Goal: Information Seeking & Learning: Learn about a topic

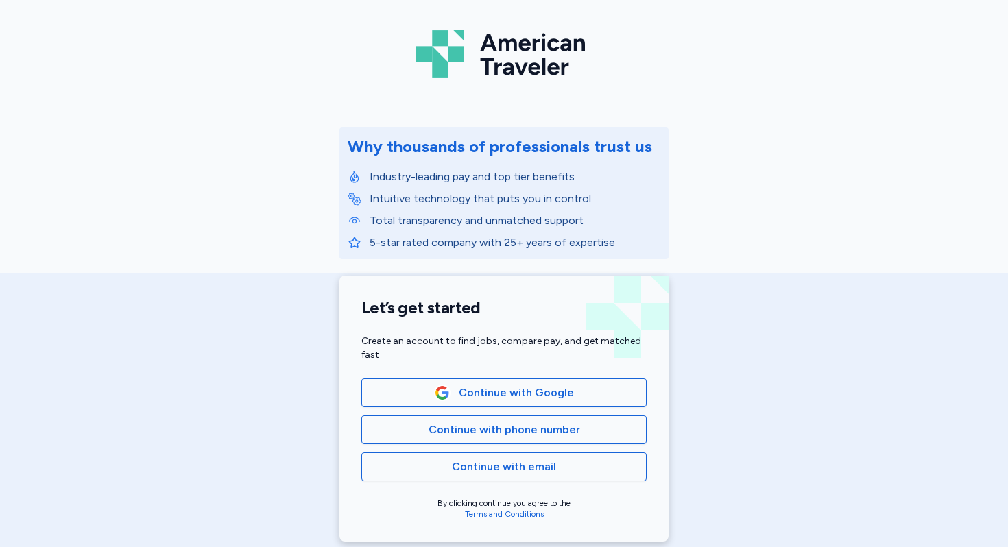
scroll to position [67, 0]
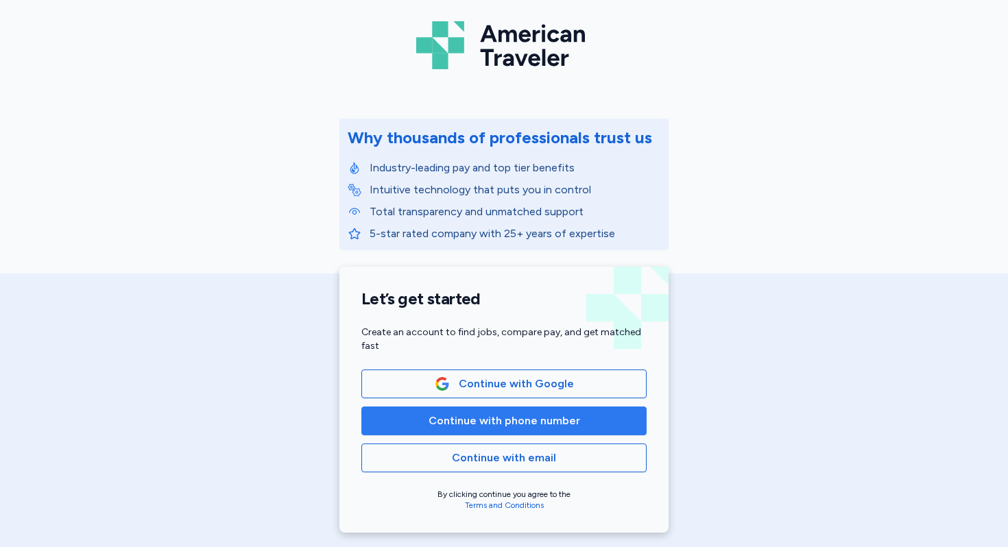
click at [501, 416] on span "Continue with phone number" at bounding box center [505, 421] width 152 height 16
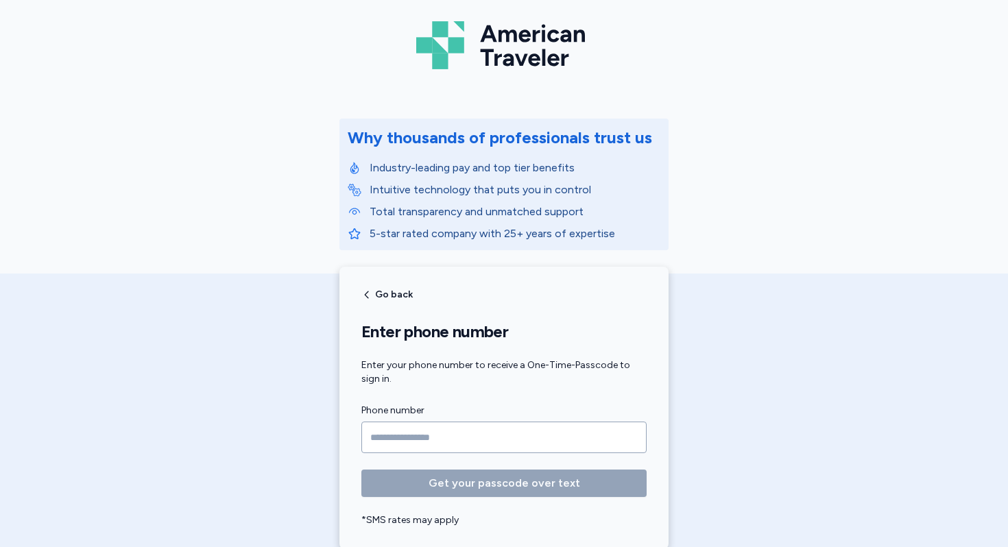
click at [487, 427] on input "Phone number" at bounding box center [503, 438] width 285 height 32
click at [390, 437] on input "Phone number" at bounding box center [503, 438] width 285 height 32
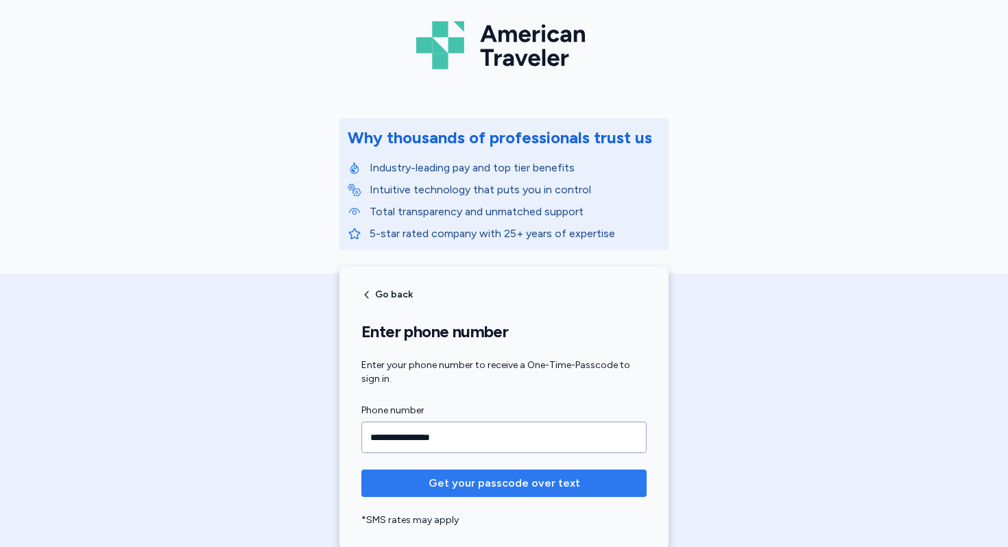
type input "**********"
click at [439, 481] on span "Get your passcode over text" at bounding box center [505, 483] width 152 height 16
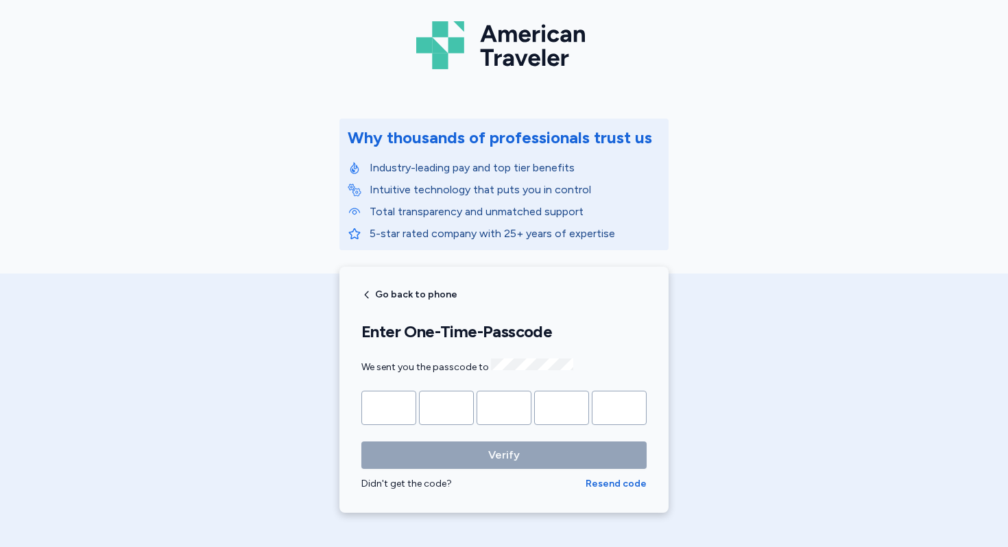
click at [379, 301] on div "Go back to phone Enter One-Time-Passcode We sent you the passcode to Verify Did…" at bounding box center [503, 390] width 329 height 246
click at [381, 291] on span "Go back to phone" at bounding box center [416, 295] width 82 height 10
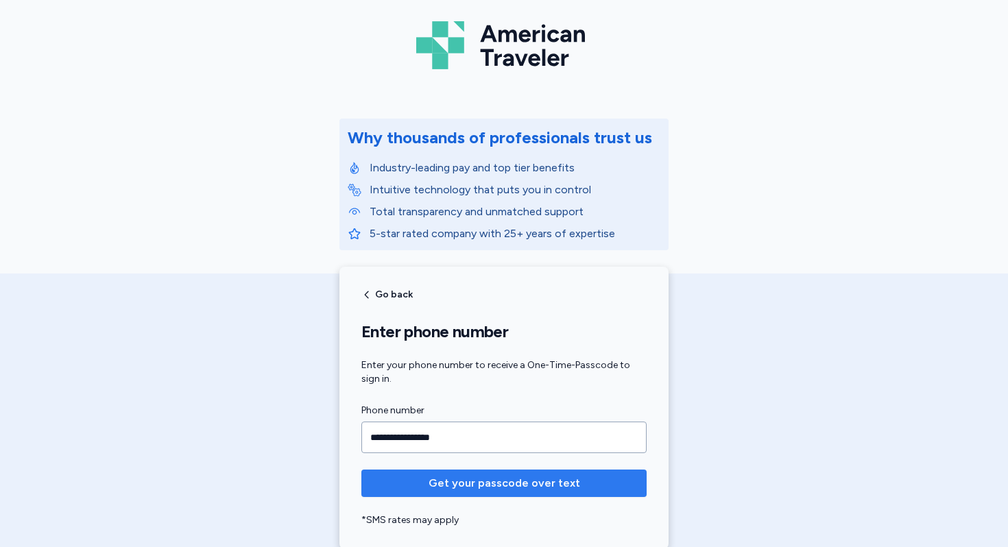
type input "**********"
click at [446, 486] on span "Get your passcode over text" at bounding box center [505, 483] width 152 height 16
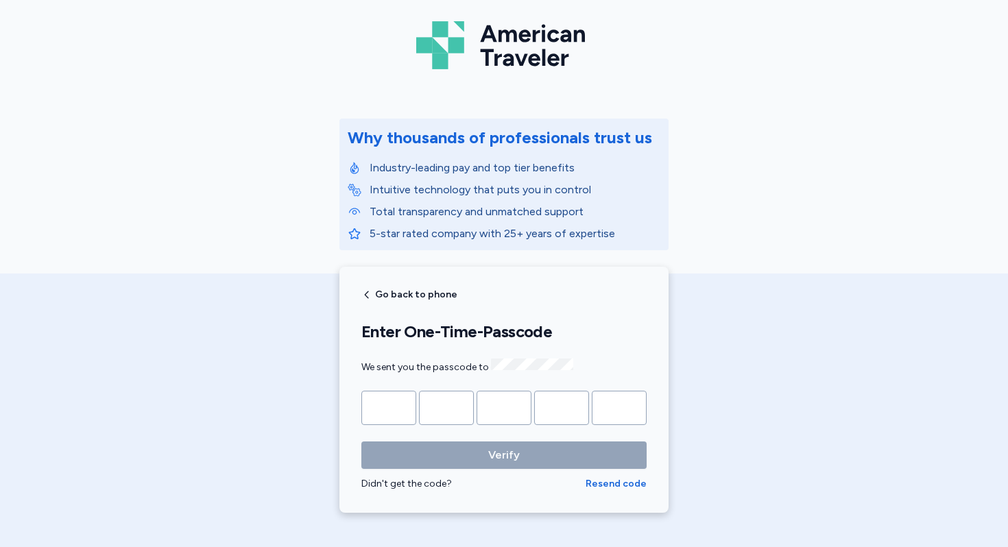
type input "*"
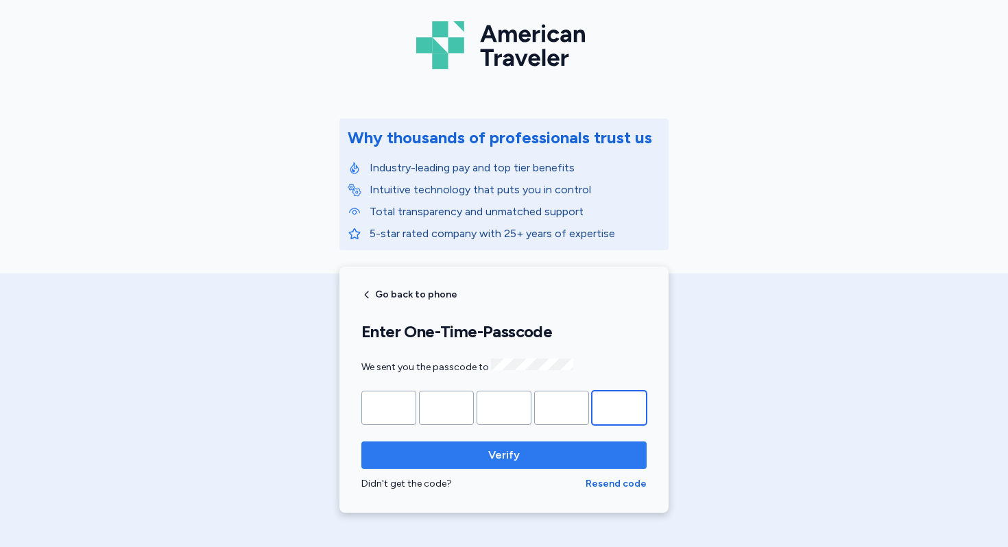
type input "*"
click at [455, 451] on span "Verify" at bounding box center [503, 455] width 263 height 16
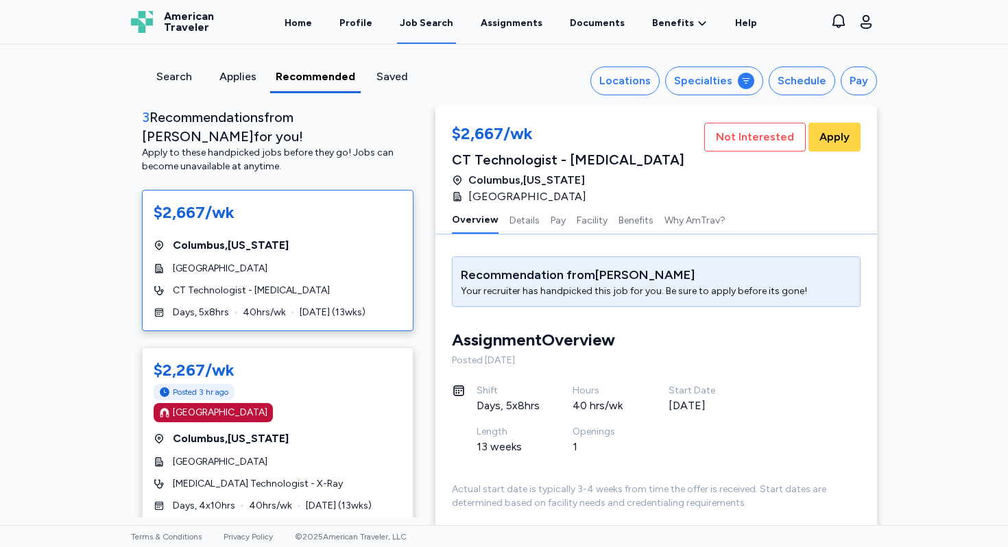
click at [167, 78] on div "Search" at bounding box center [173, 77] width 53 height 16
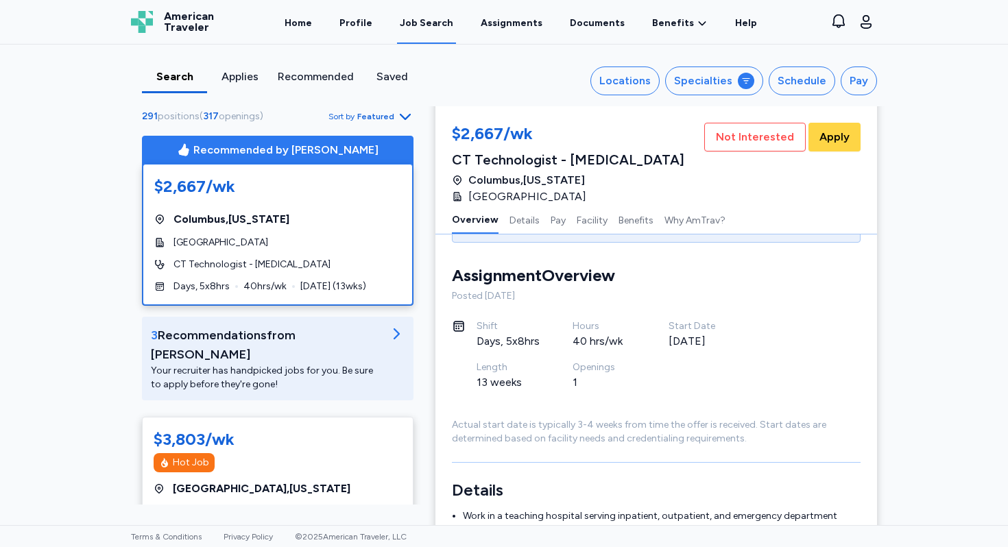
click at [429, 25] on div "Job Search" at bounding box center [426, 23] width 53 height 14
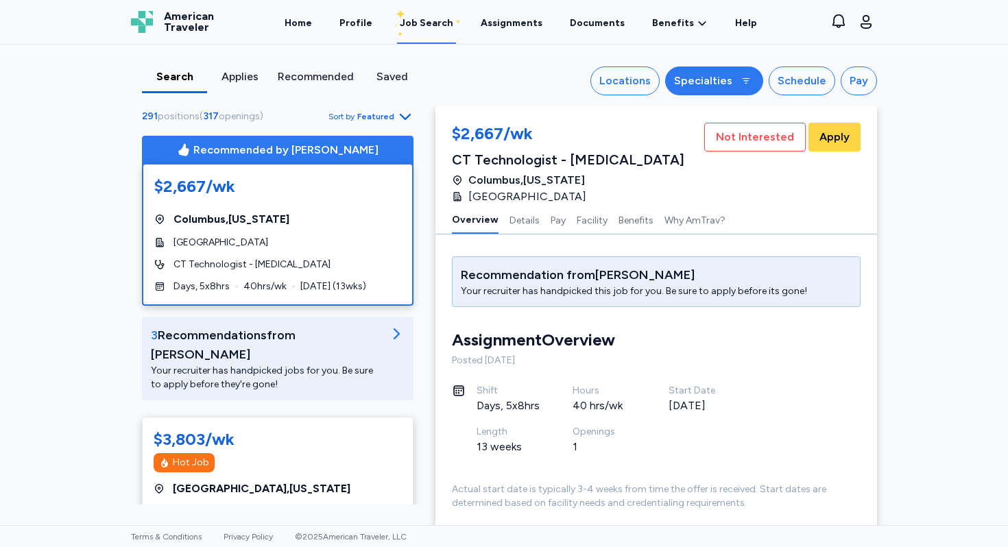
click at [705, 82] on div "Specialties" at bounding box center [703, 81] width 58 height 16
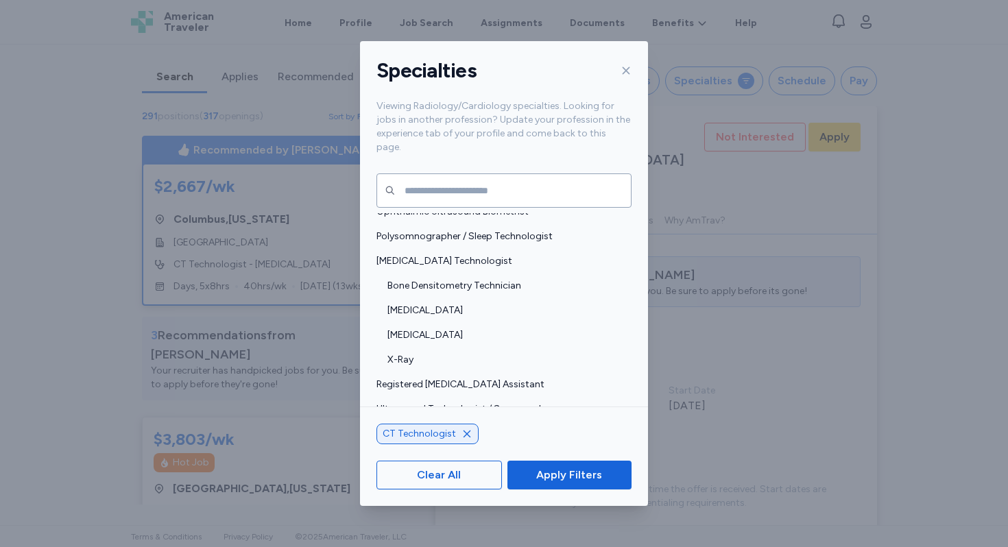
scroll to position [453, 0]
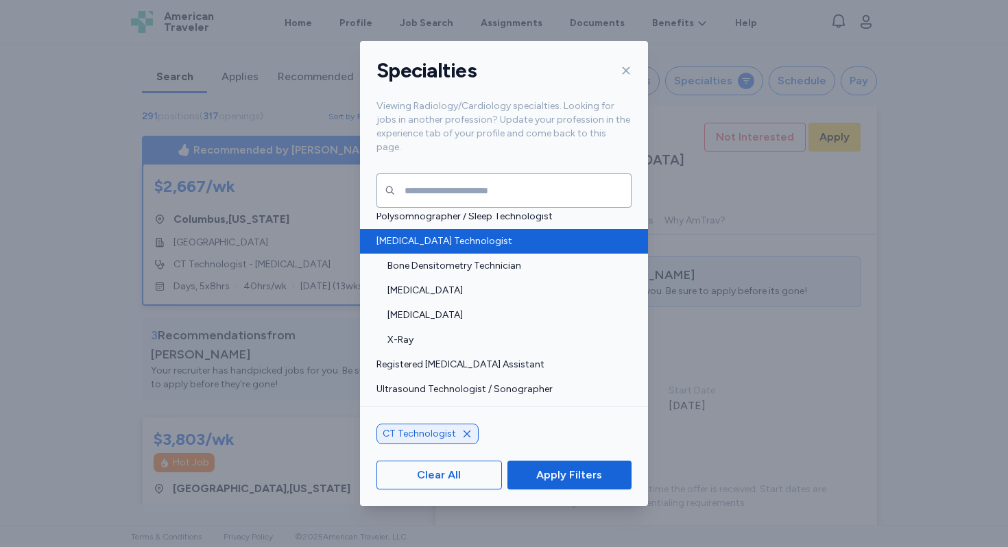
click at [552, 235] on span "[MEDICAL_DATA] Technologist" at bounding box center [499, 242] width 247 height 14
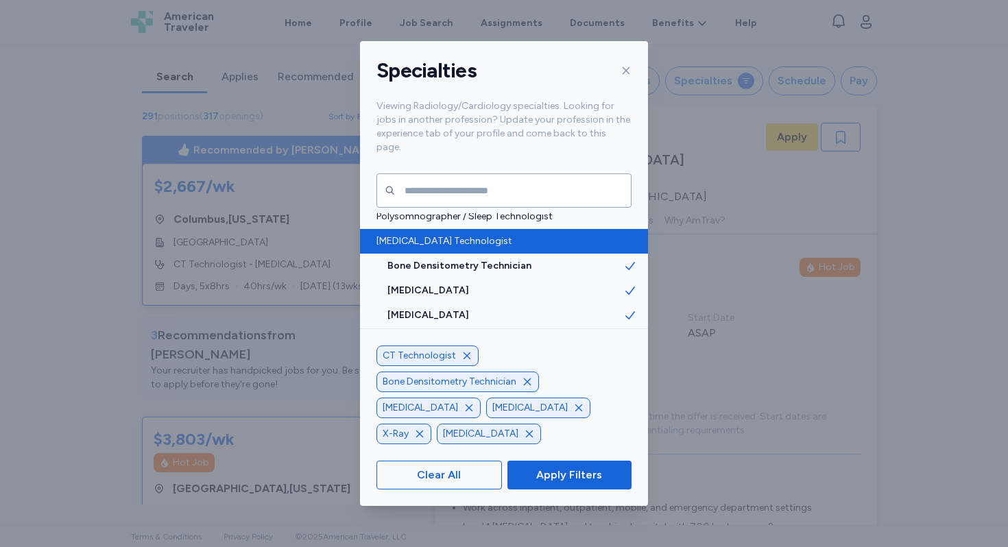
scroll to position [18, 0]
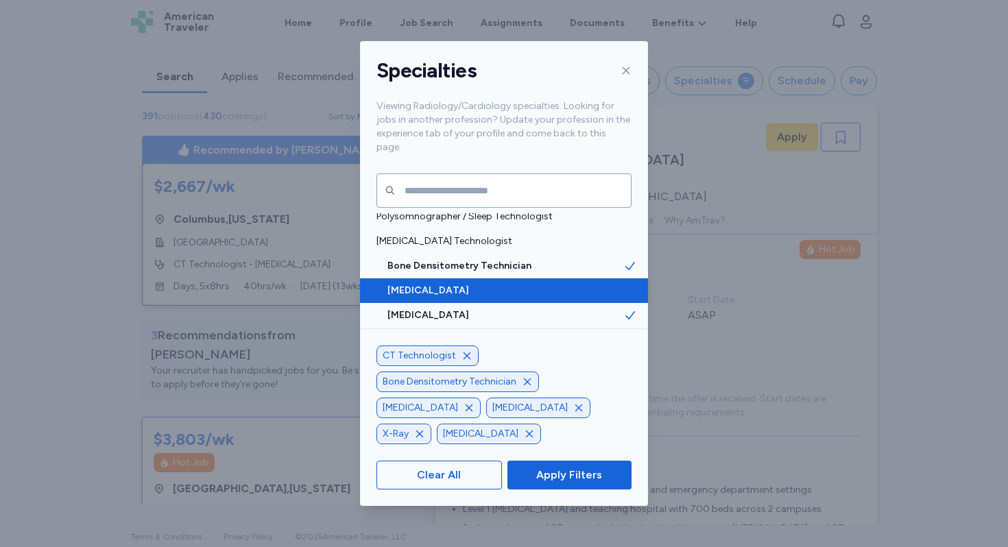
click at [631, 287] on icon at bounding box center [630, 291] width 10 height 8
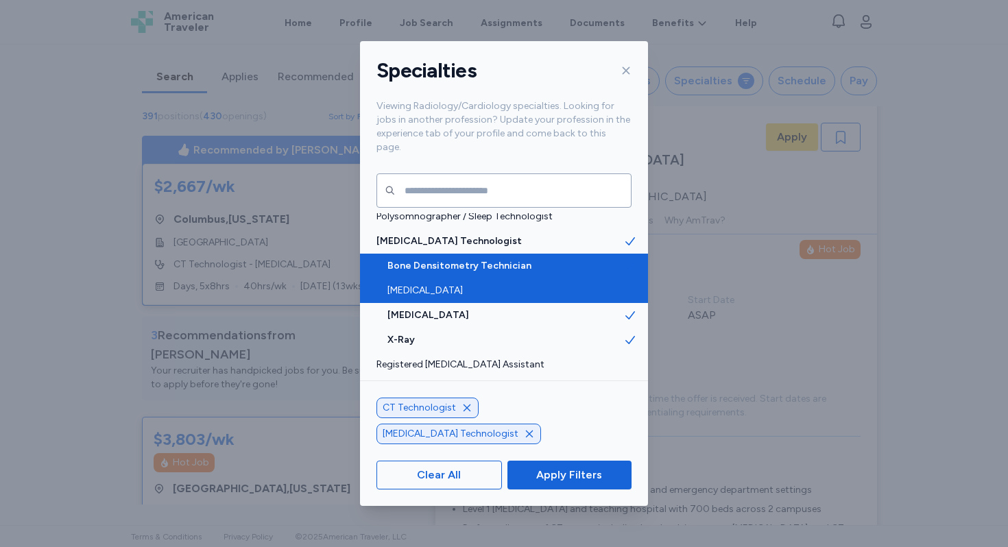
click at [635, 259] on icon at bounding box center [630, 266] width 14 height 14
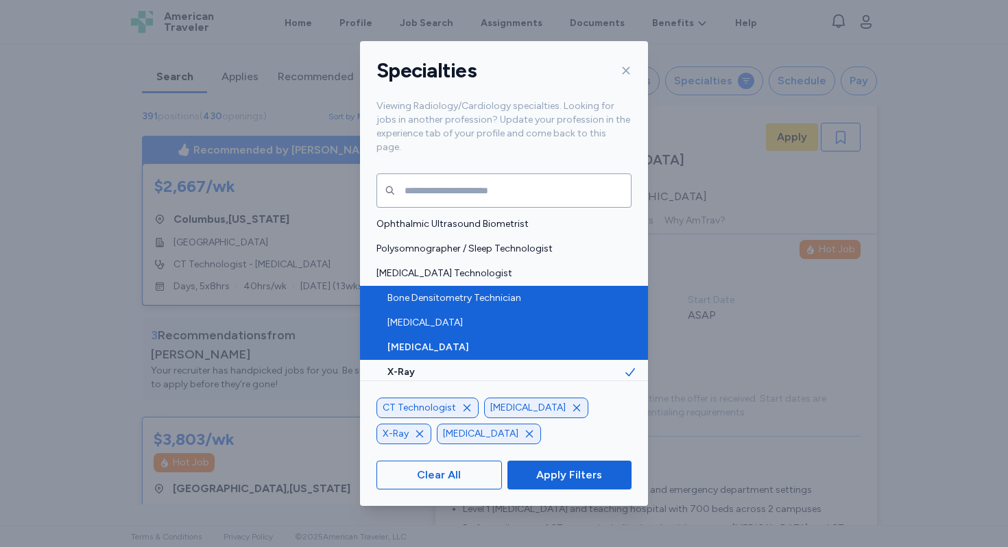
scroll to position [400, 0]
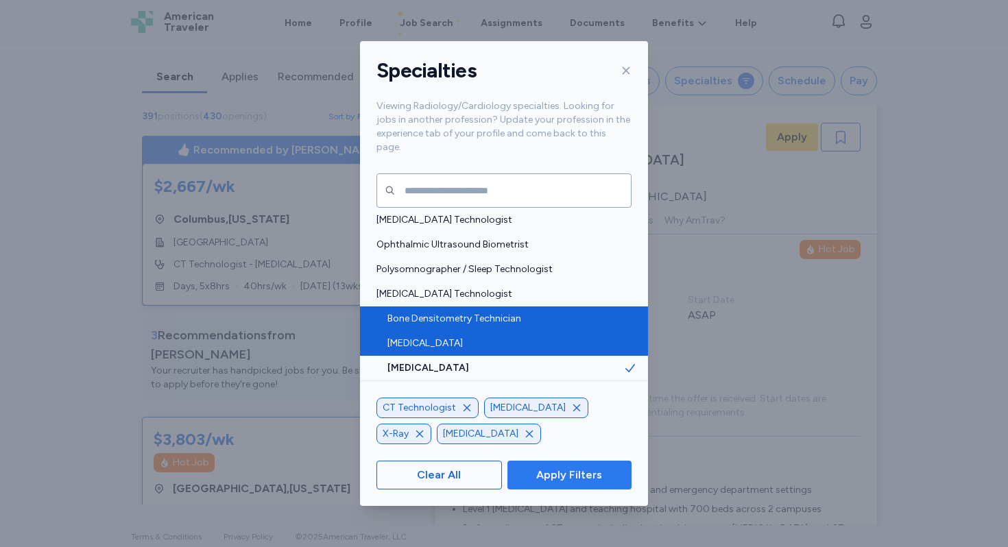
click at [563, 478] on span "Apply Filters" at bounding box center [569, 475] width 66 height 16
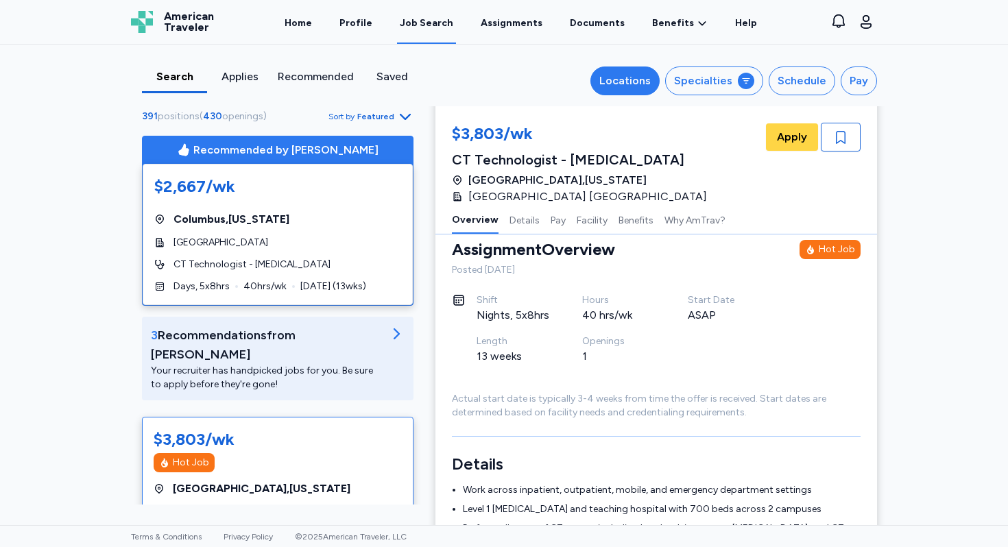
click at [627, 75] on div "Locations" at bounding box center [624, 81] width 51 height 16
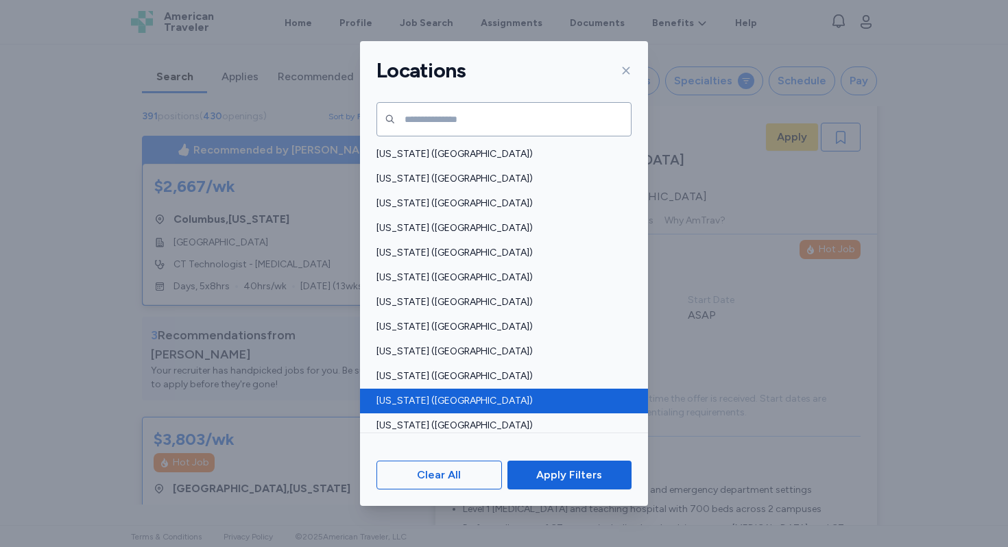
click at [414, 400] on span "[US_STATE] ([GEOGRAPHIC_DATA])" at bounding box center [499, 401] width 247 height 14
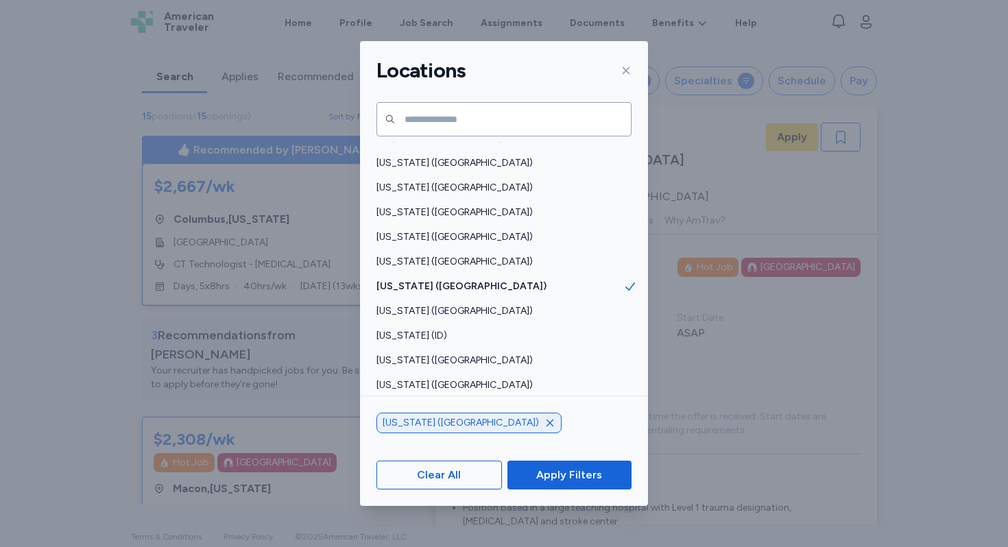
scroll to position [128, 0]
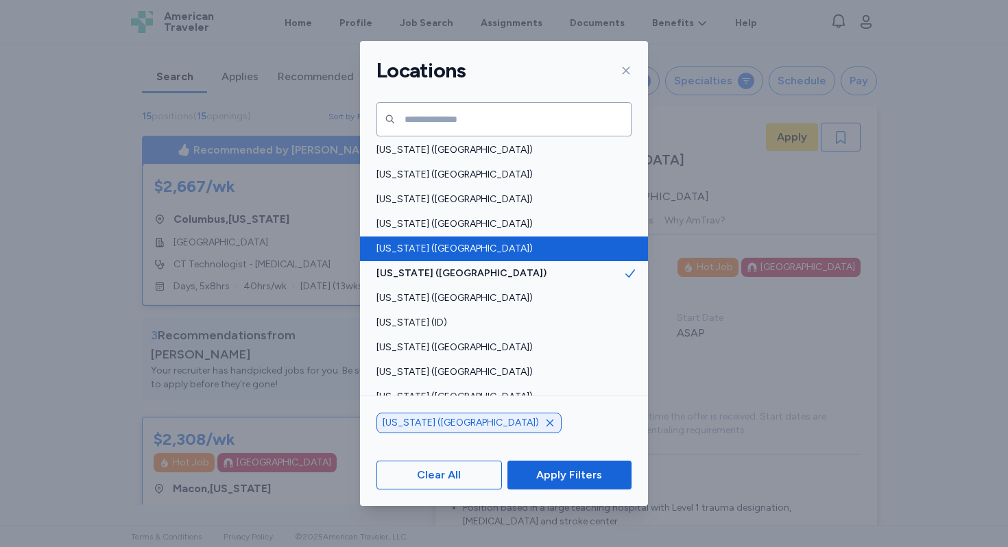
click at [458, 241] on div "[US_STATE] ([GEOGRAPHIC_DATA])" at bounding box center [504, 249] width 288 height 25
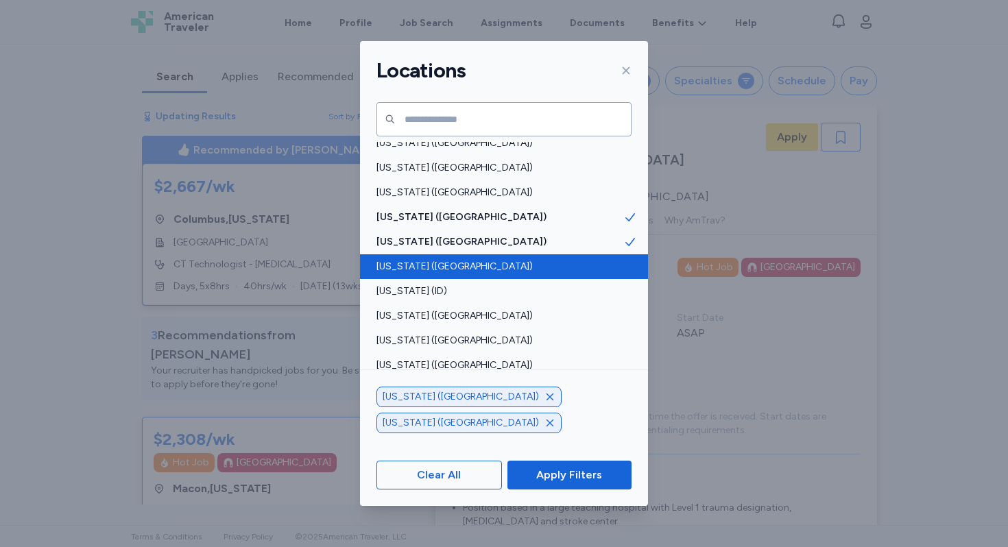
scroll to position [160, 0]
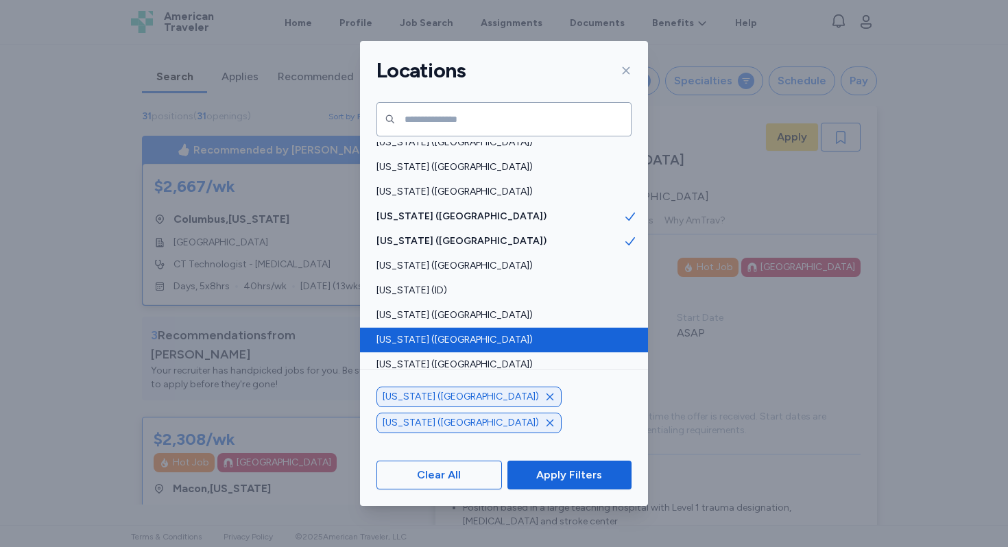
click at [446, 334] on span "[US_STATE] ([GEOGRAPHIC_DATA])" at bounding box center [499, 340] width 247 height 14
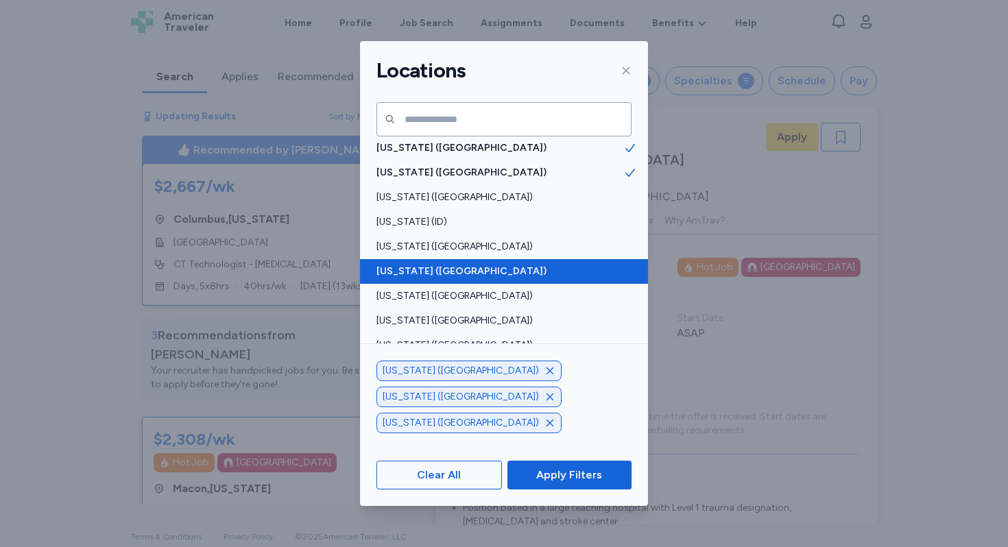
scroll to position [246, 0]
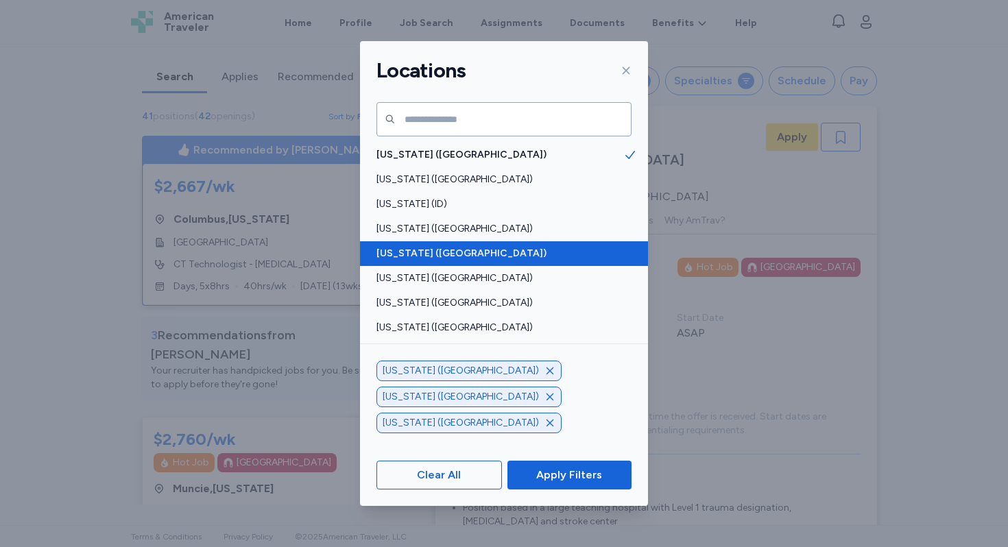
click at [446, 334] on span "[US_STATE] ([GEOGRAPHIC_DATA])" at bounding box center [499, 328] width 247 height 14
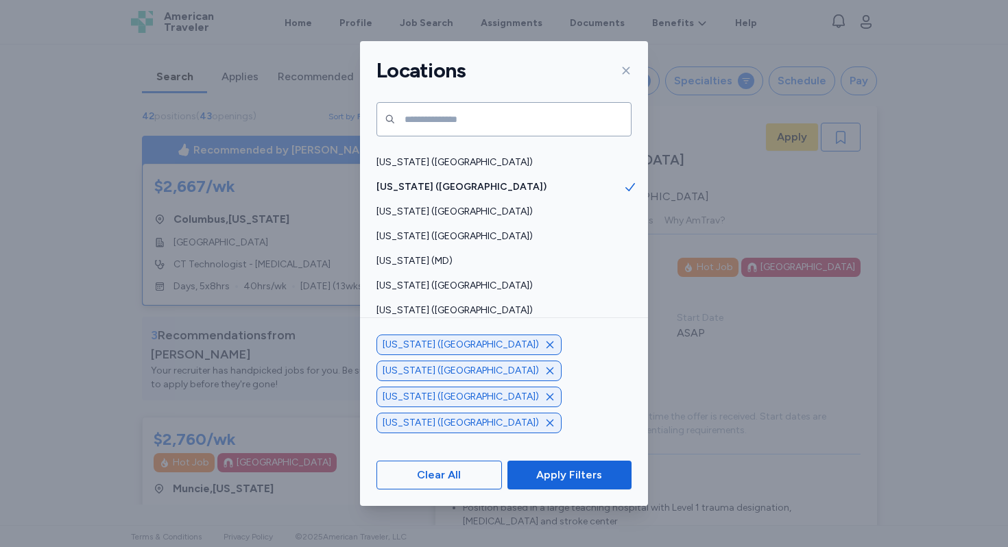
scroll to position [390, 0]
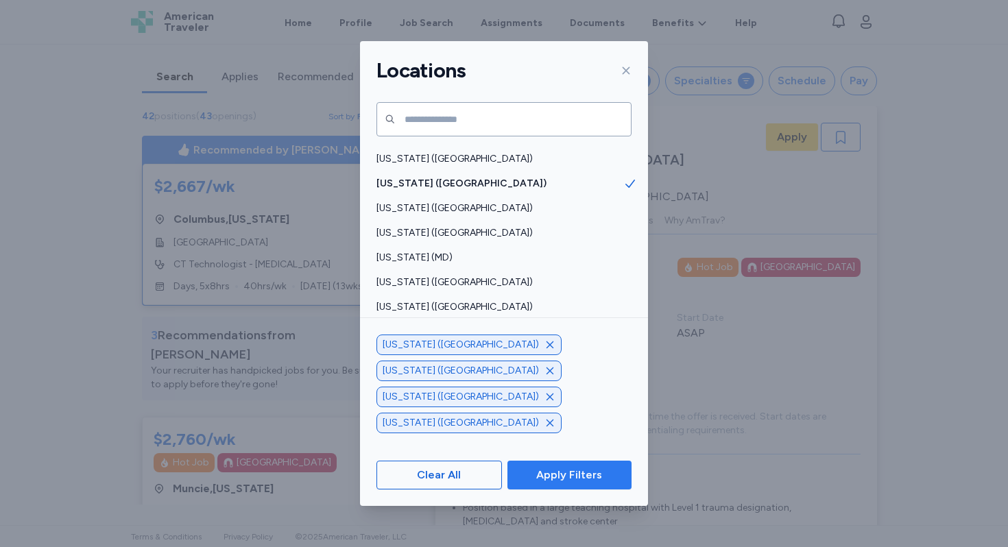
click at [571, 476] on span "Apply Filters" at bounding box center [569, 475] width 66 height 16
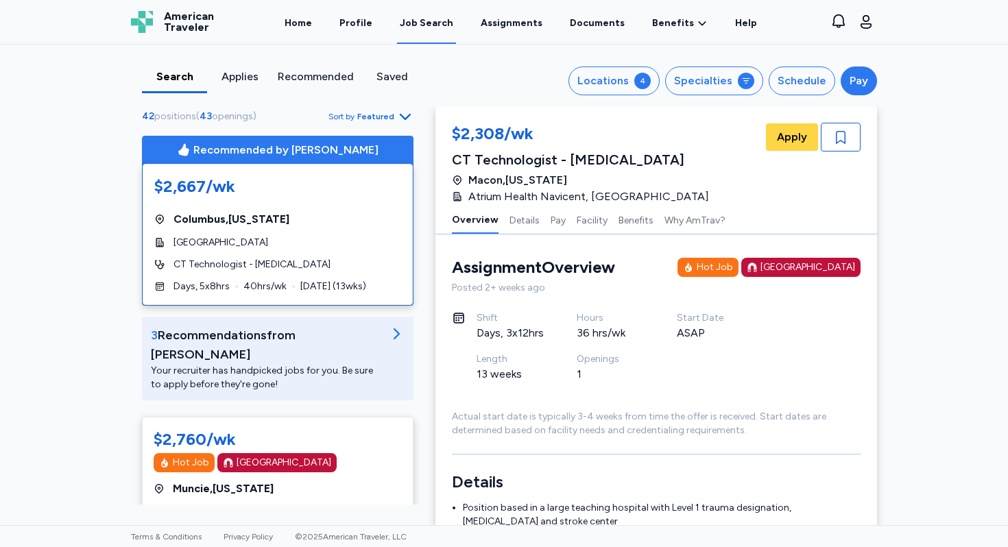
click at [868, 78] on button "Pay" at bounding box center [859, 81] width 36 height 29
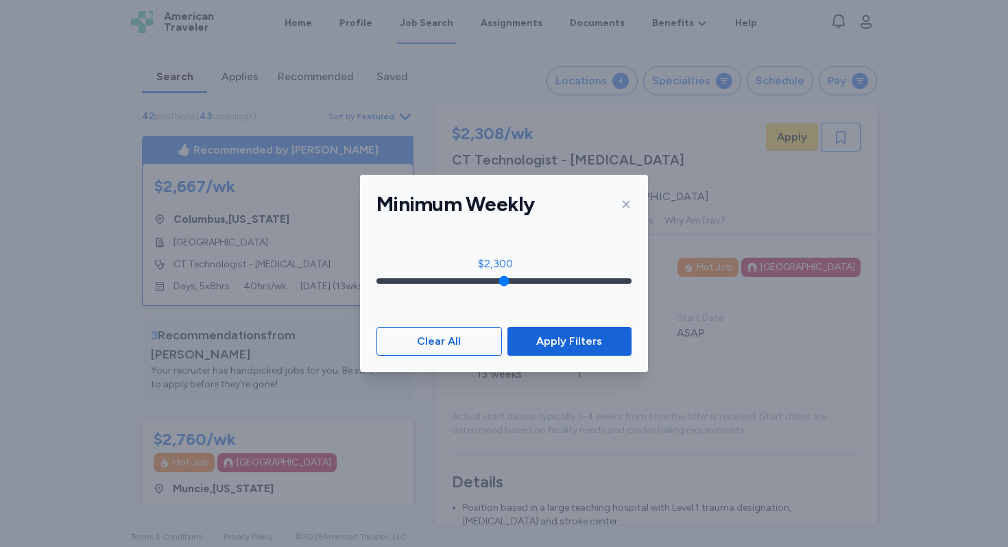
drag, startPoint x: 382, startPoint y: 283, endPoint x: 495, endPoint y: 287, distance: 113.2
click at [495, 284] on input "range" at bounding box center [503, 280] width 255 height 5
drag, startPoint x: 494, startPoint y: 283, endPoint x: 503, endPoint y: 283, distance: 9.6
type input "****"
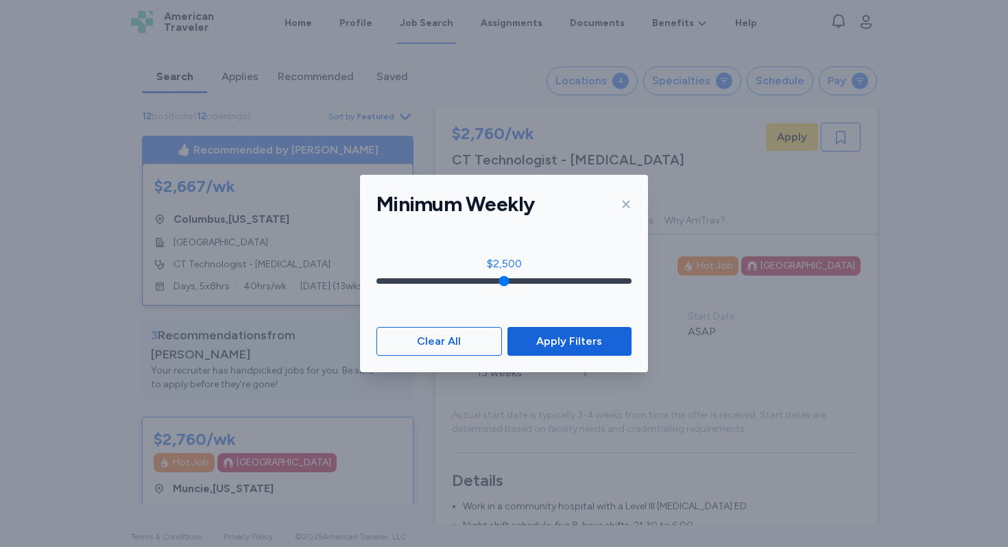
click at [503, 283] on input "range" at bounding box center [503, 280] width 255 height 5
click at [565, 341] on span "Apply Filters" at bounding box center [569, 341] width 66 height 16
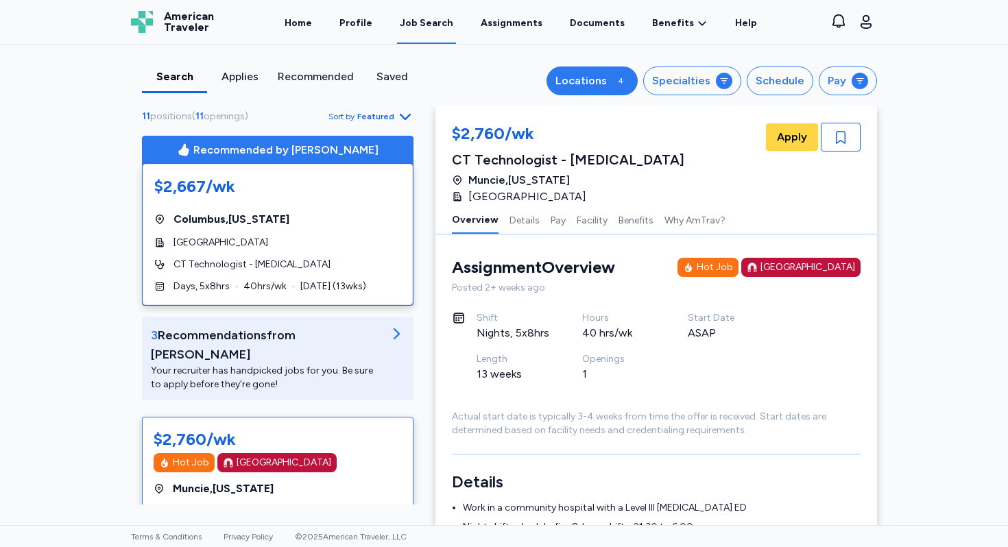
click at [583, 84] on div "Locations" at bounding box center [580, 81] width 51 height 16
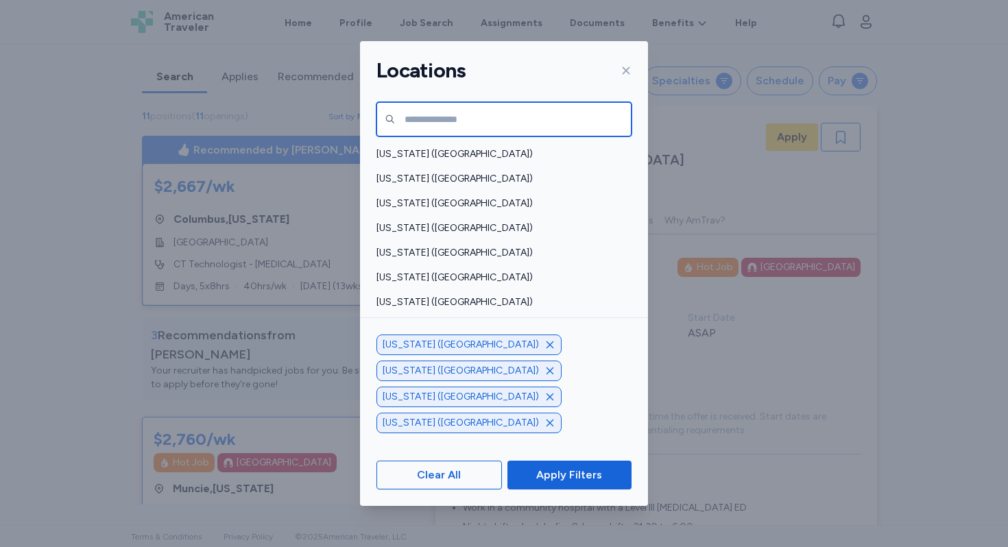
click at [523, 121] on input "text" at bounding box center [503, 119] width 255 height 34
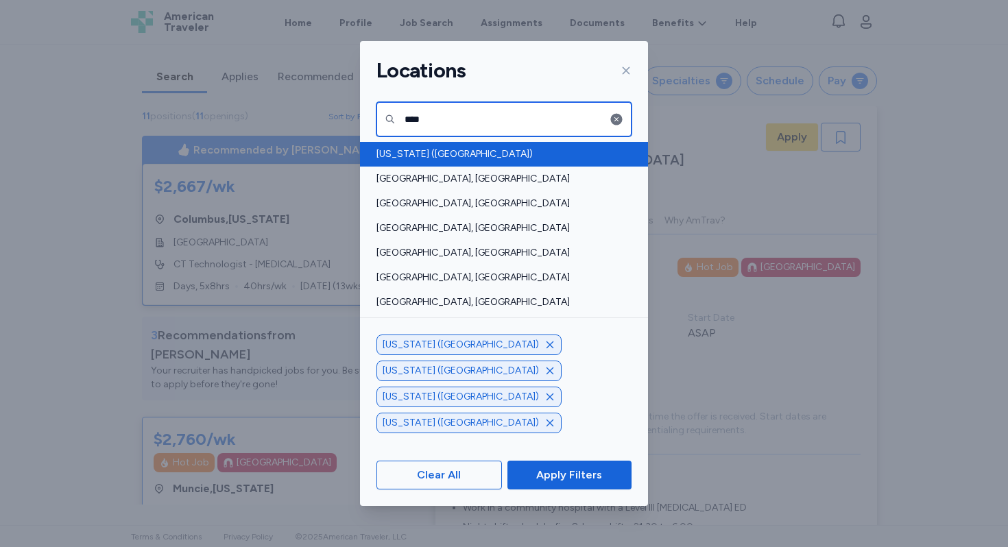
type input "****"
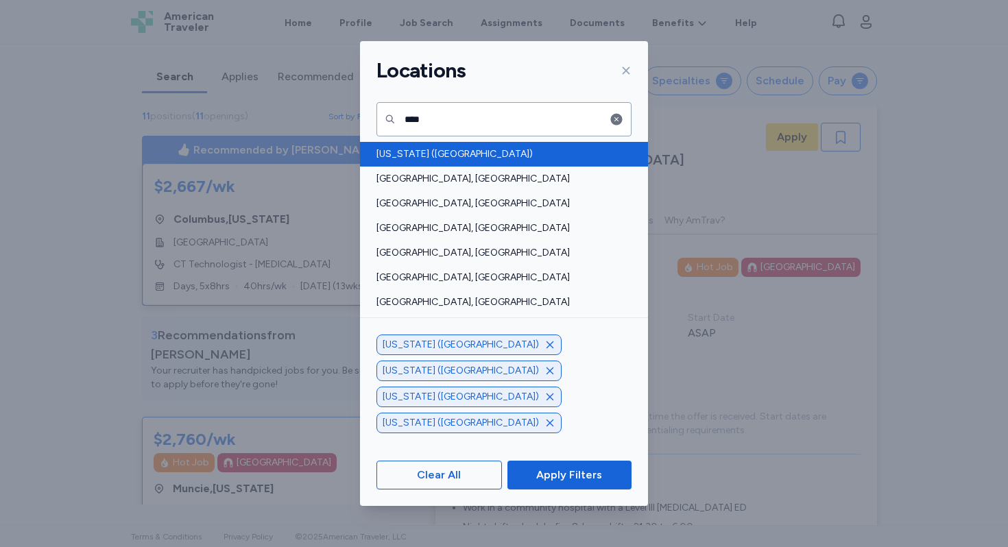
click at [468, 149] on span "[US_STATE] ([GEOGRAPHIC_DATA])" at bounding box center [499, 154] width 247 height 14
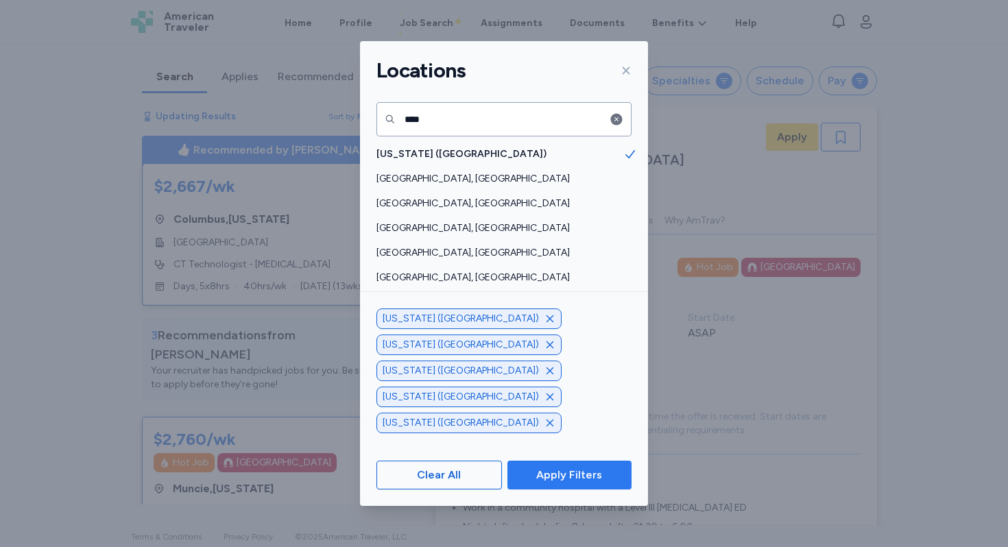
click at [582, 476] on span "Apply Filters" at bounding box center [569, 475] width 66 height 16
